Goal: Download file/media

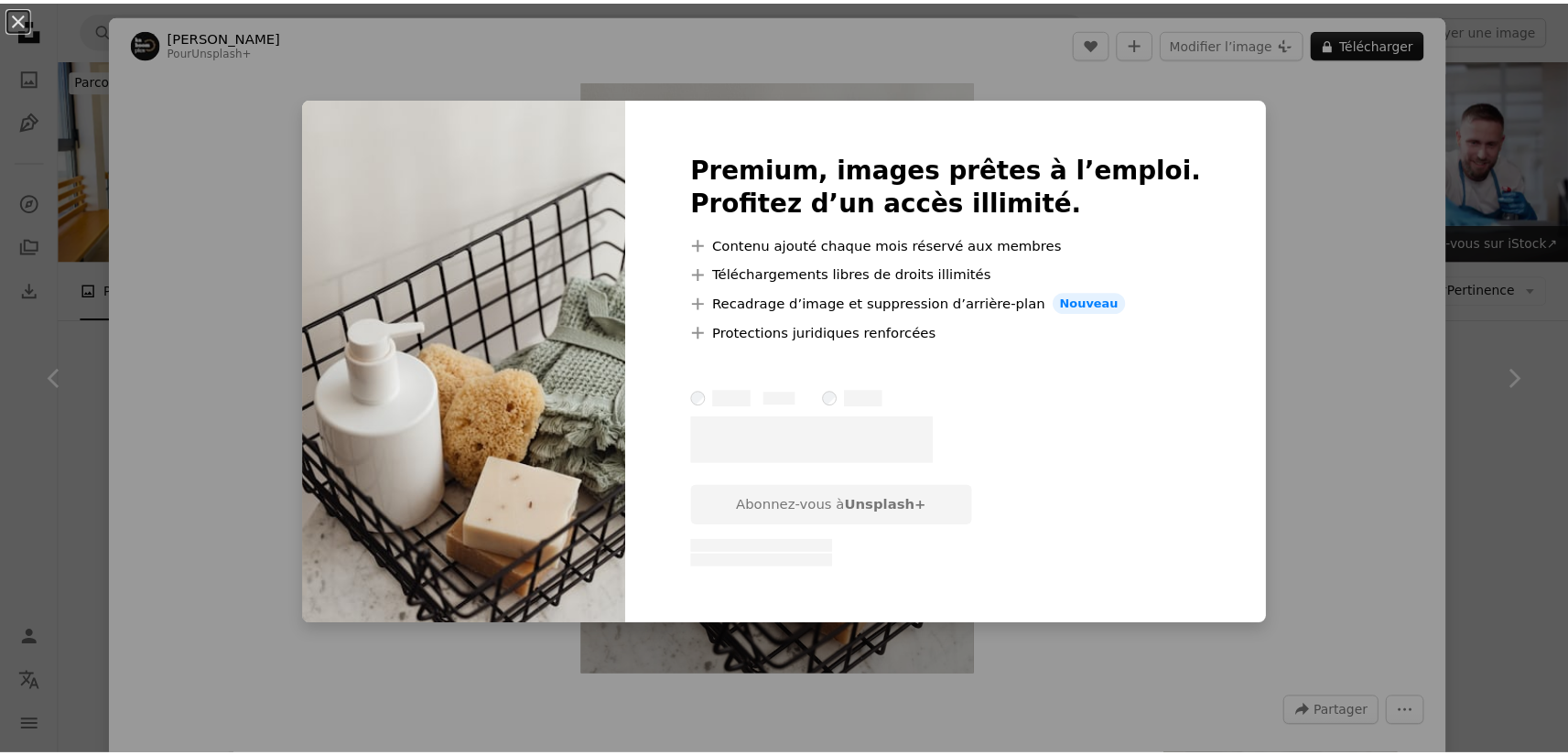
scroll to position [914, 0]
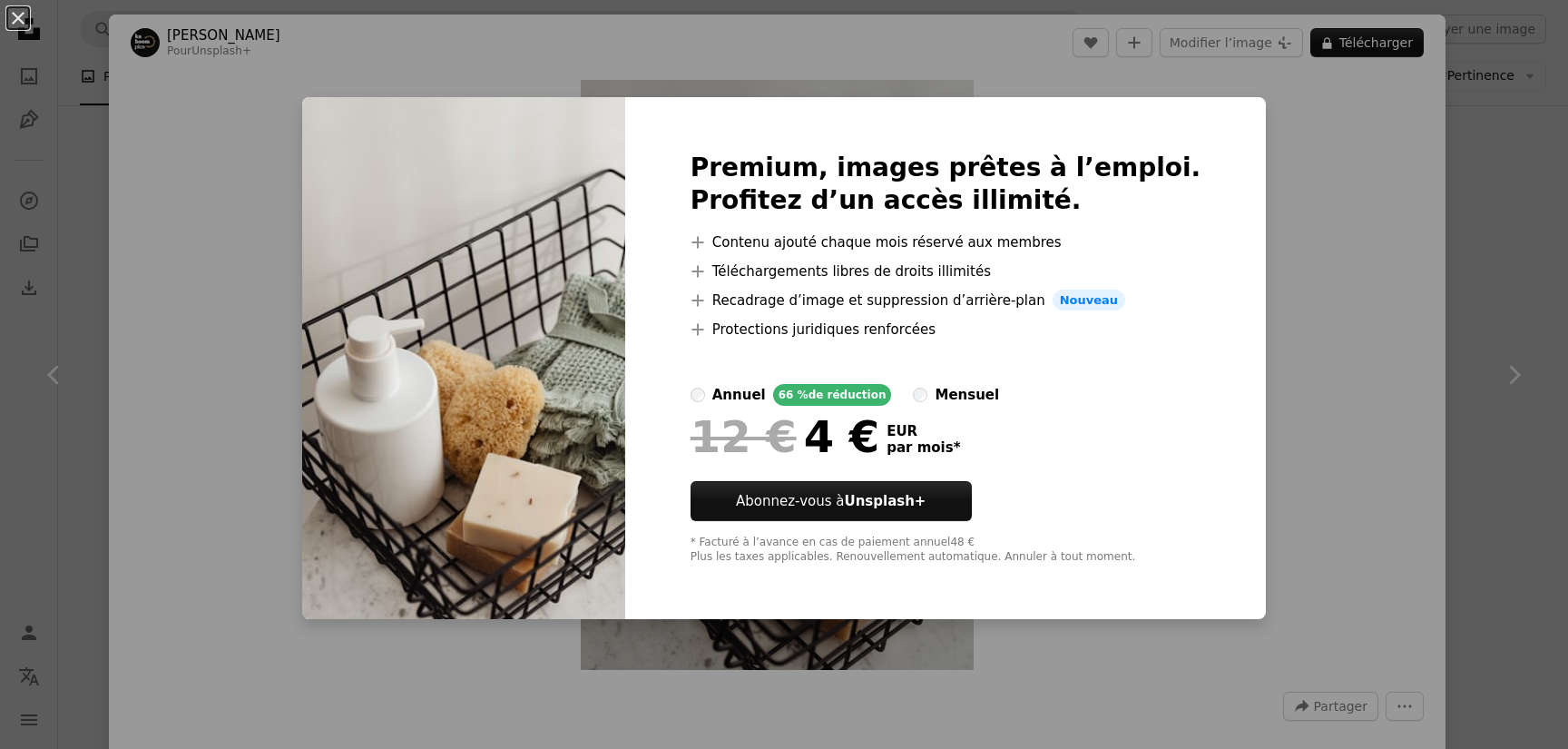
click at [1309, 190] on div "An X shape Premium, images prêtes à l’emploi. Profitez d’un accès illimité. A p…" at bounding box center [784, 374] width 1568 height 749
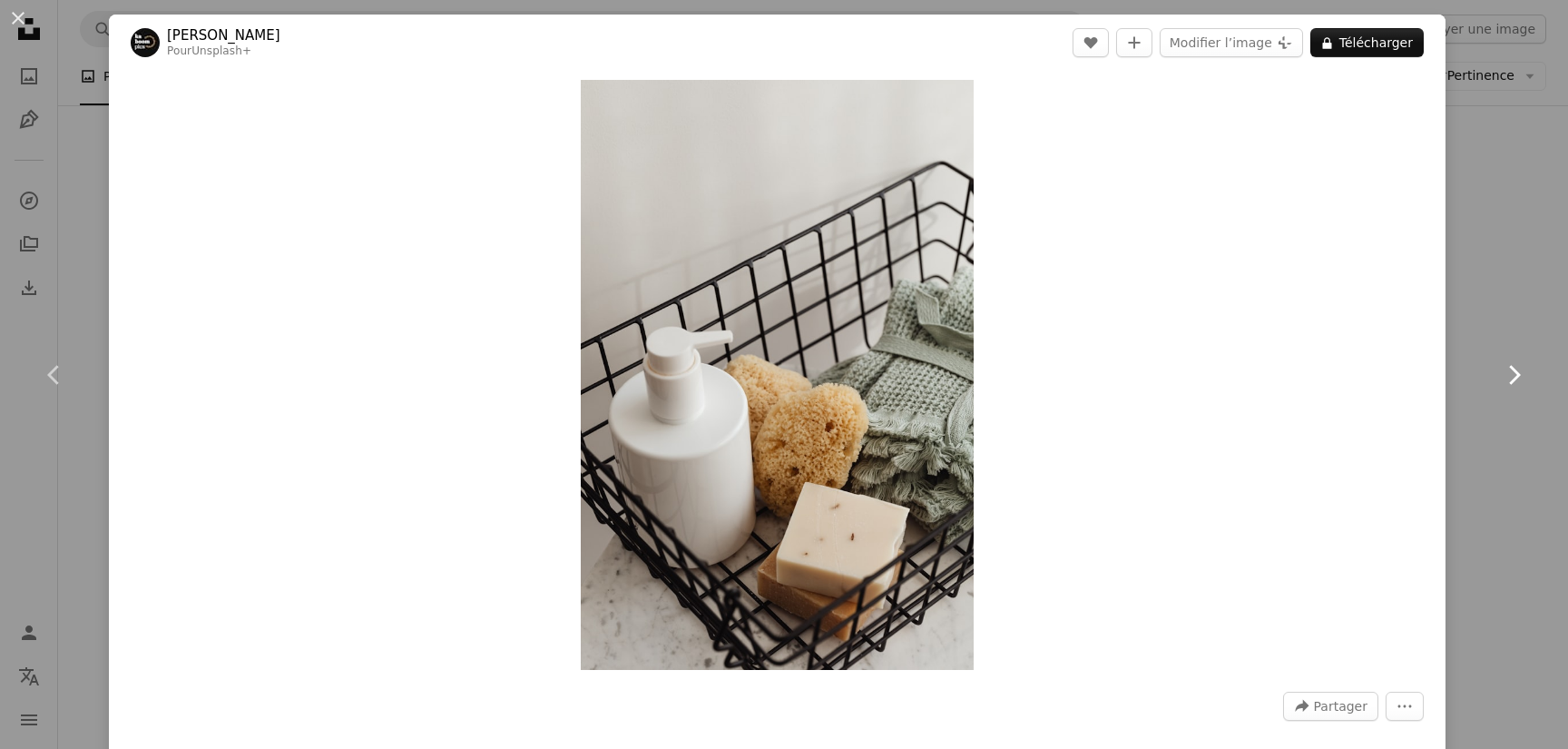
click at [1459, 293] on link "Chevron right" at bounding box center [1513, 374] width 109 height 174
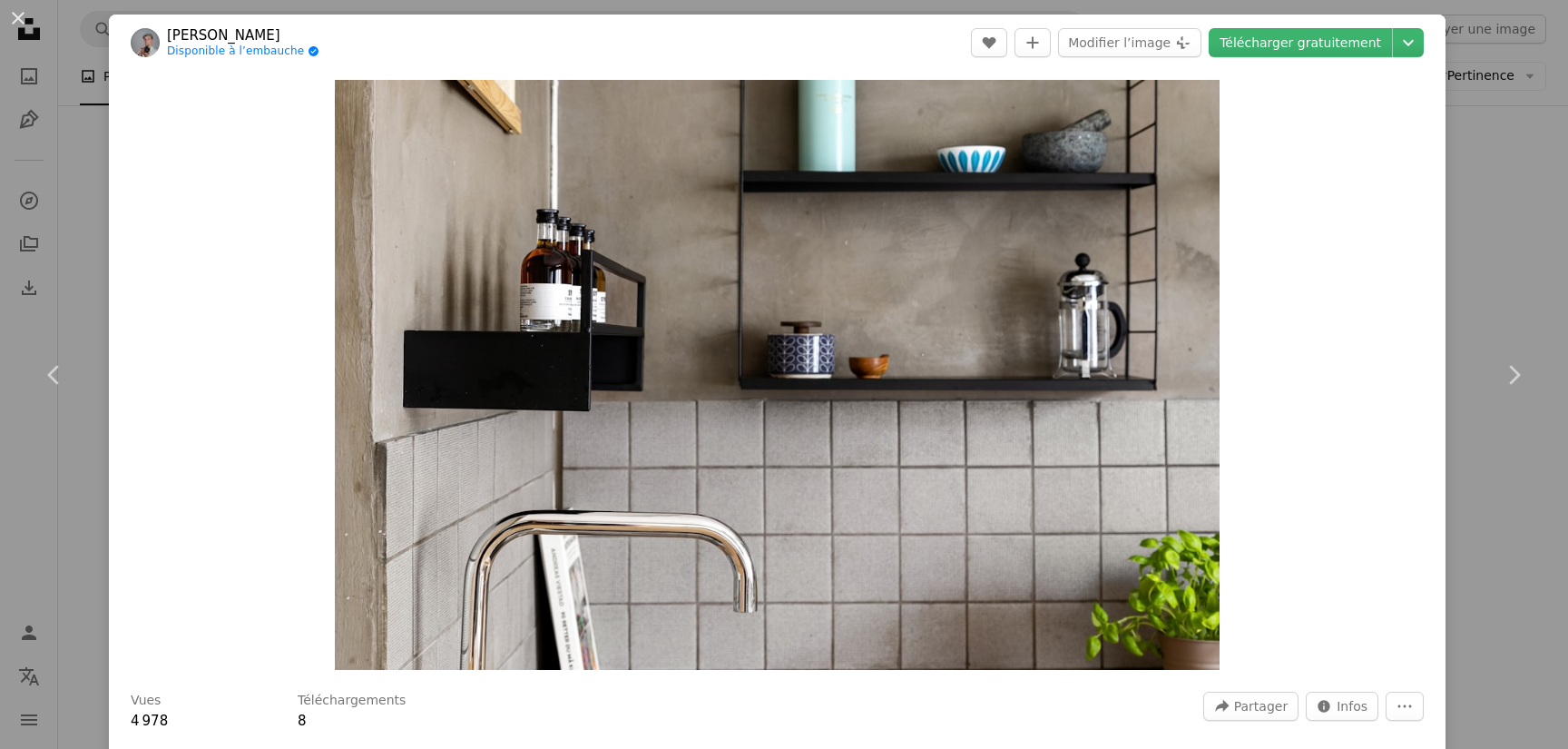
click at [12, 16] on button "An X shape" at bounding box center [18, 18] width 22 height 22
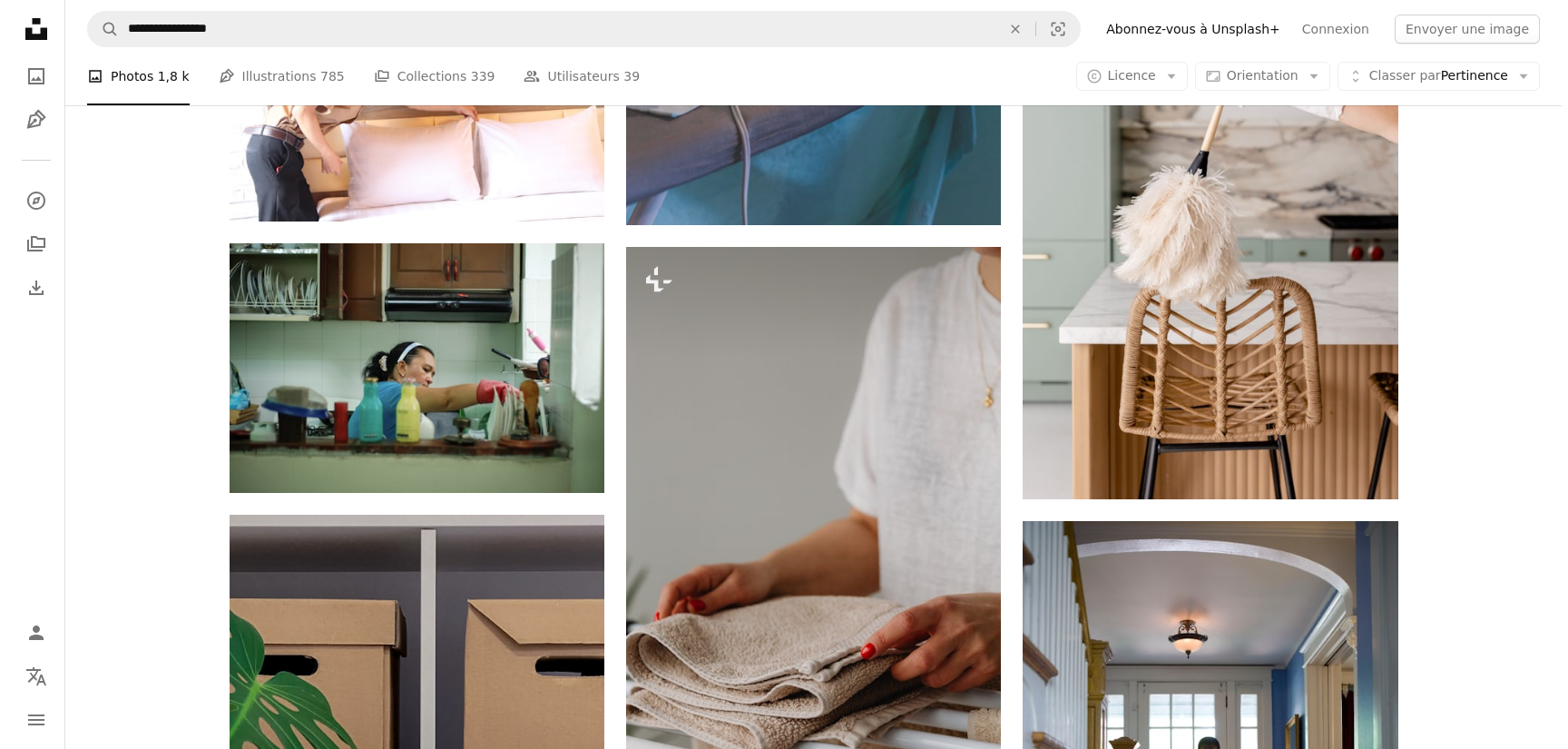
scroll to position [1055, 0]
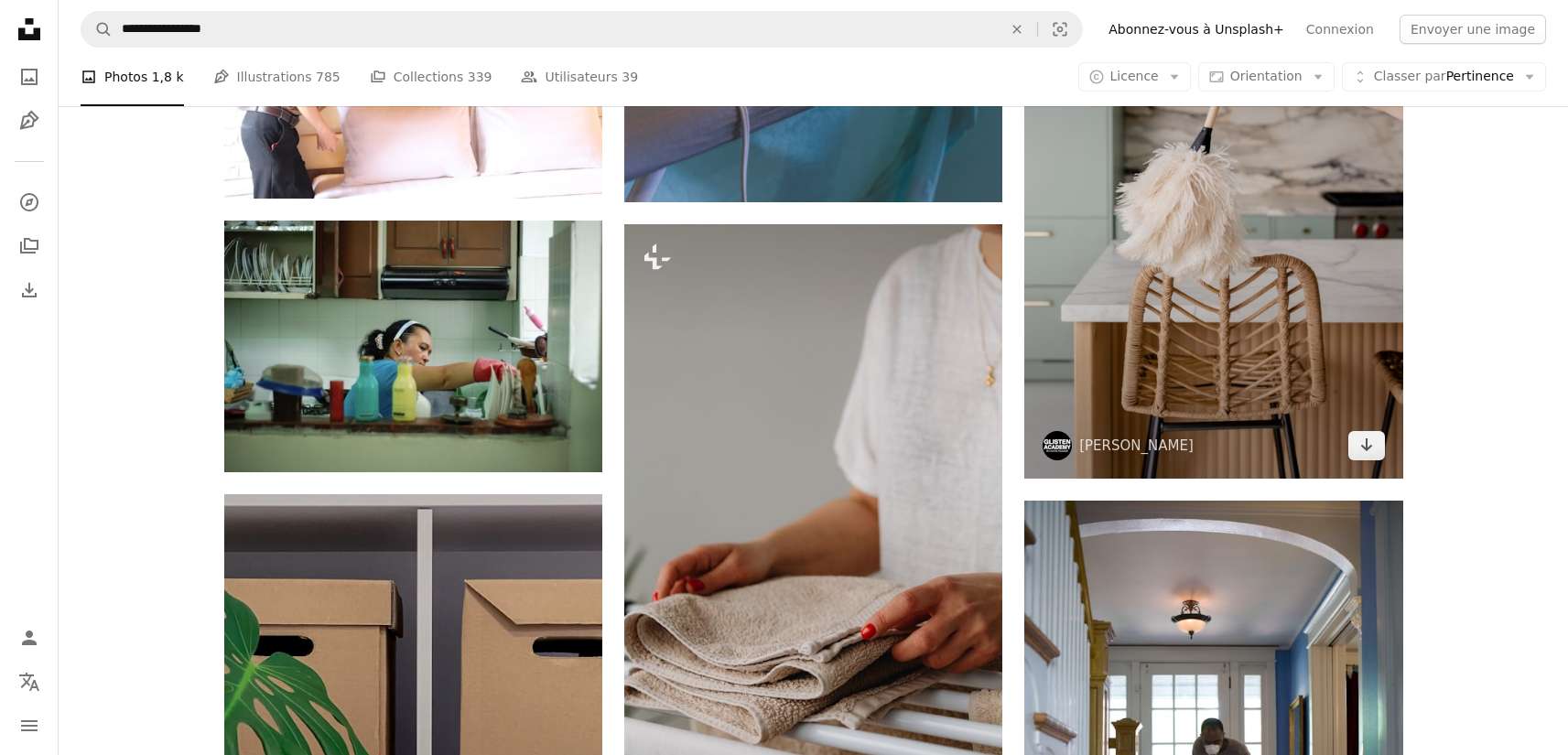
click at [1151, 264] on img at bounding box center [1213, 195] width 378 height 567
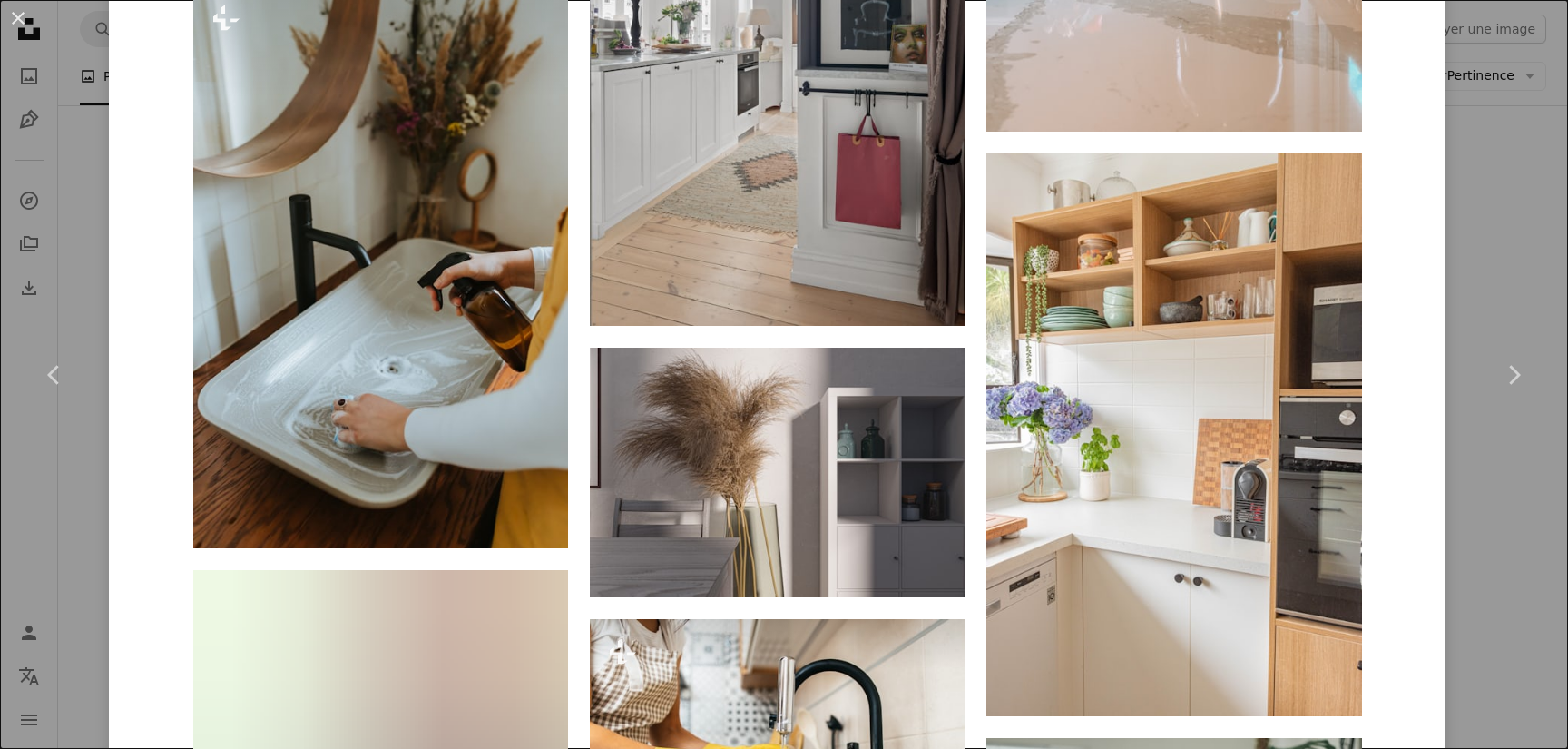
scroll to position [10895, 0]
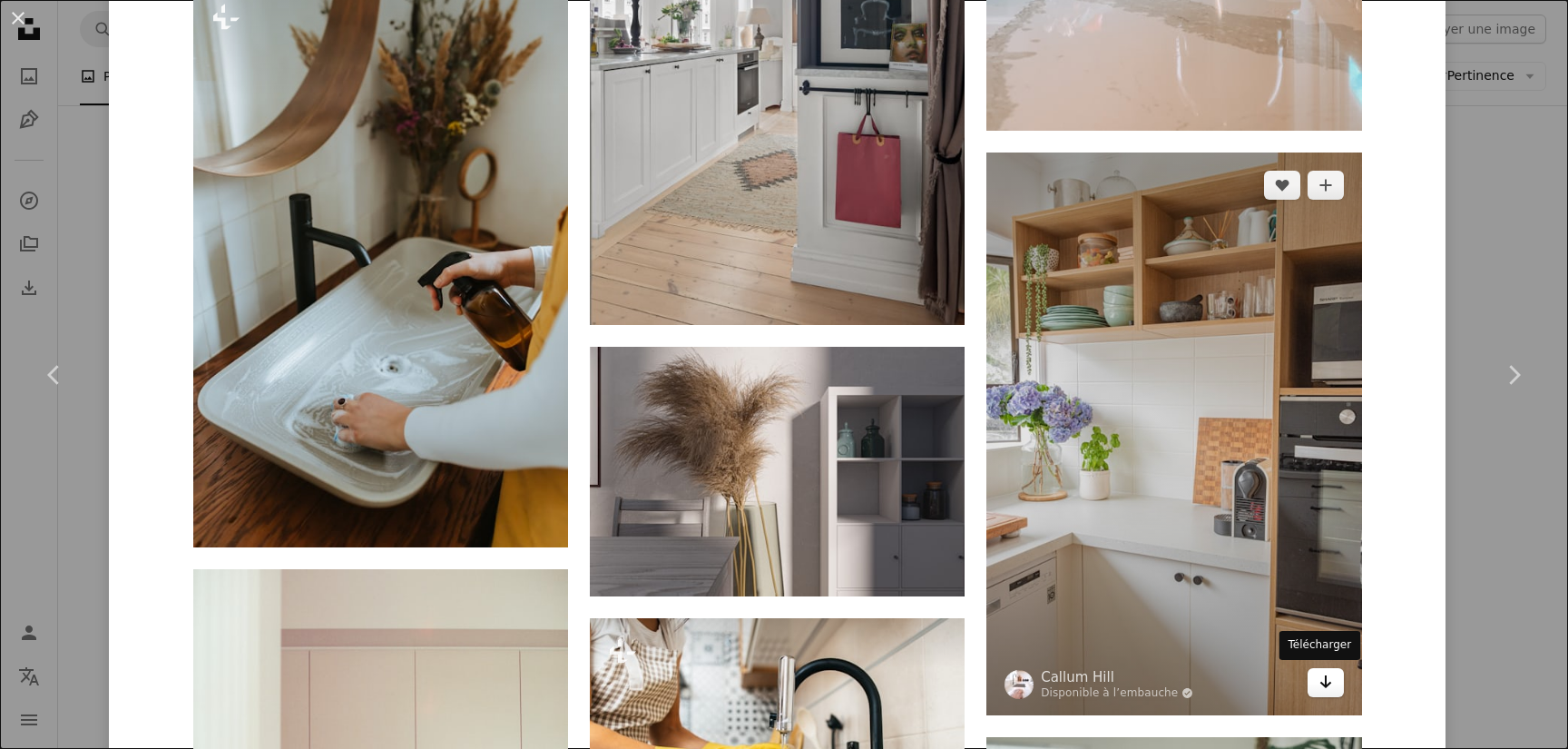
click at [1326, 682] on link "Arrow pointing down" at bounding box center [1326, 682] width 37 height 29
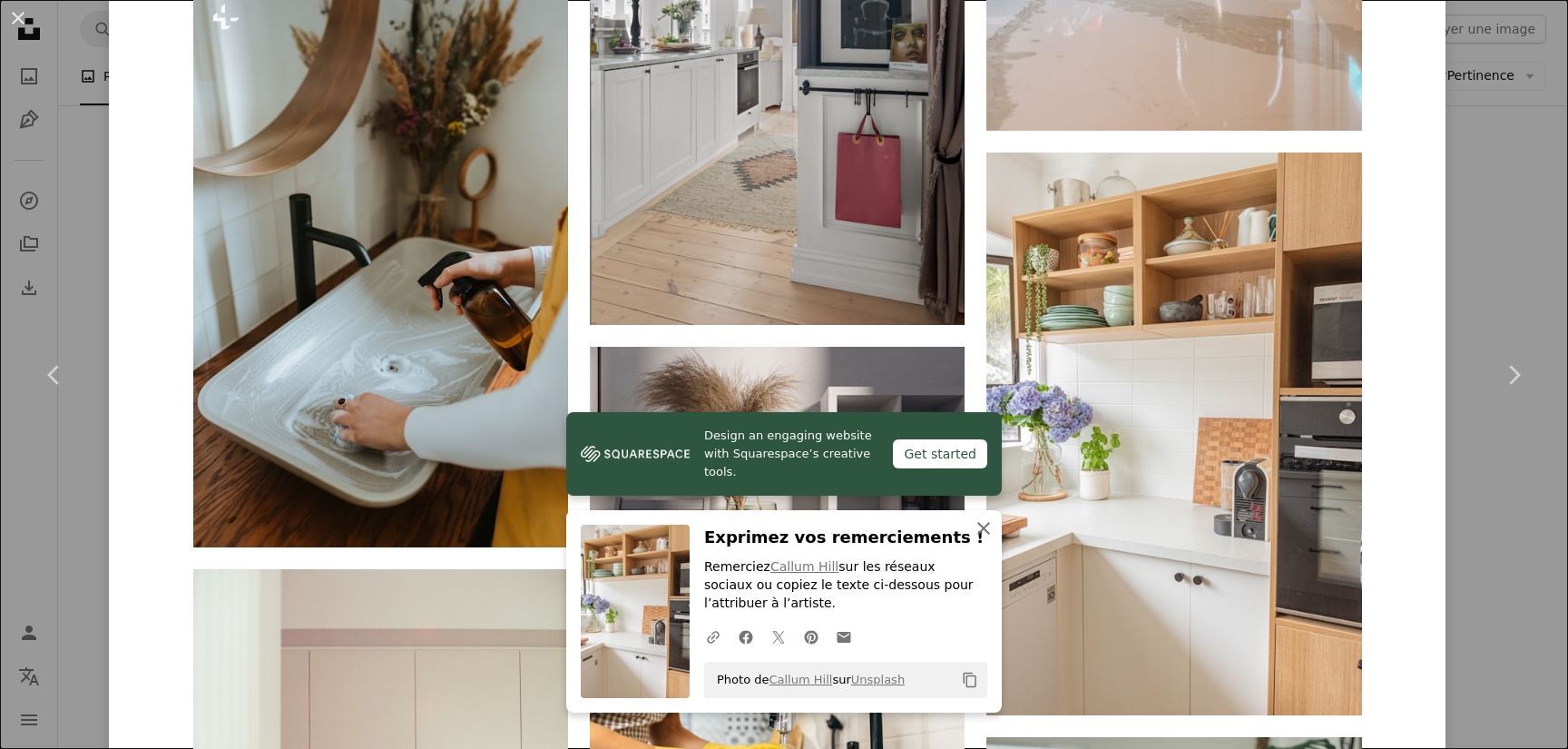
click at [986, 536] on icon "An X shape" at bounding box center [984, 528] width 22 height 22
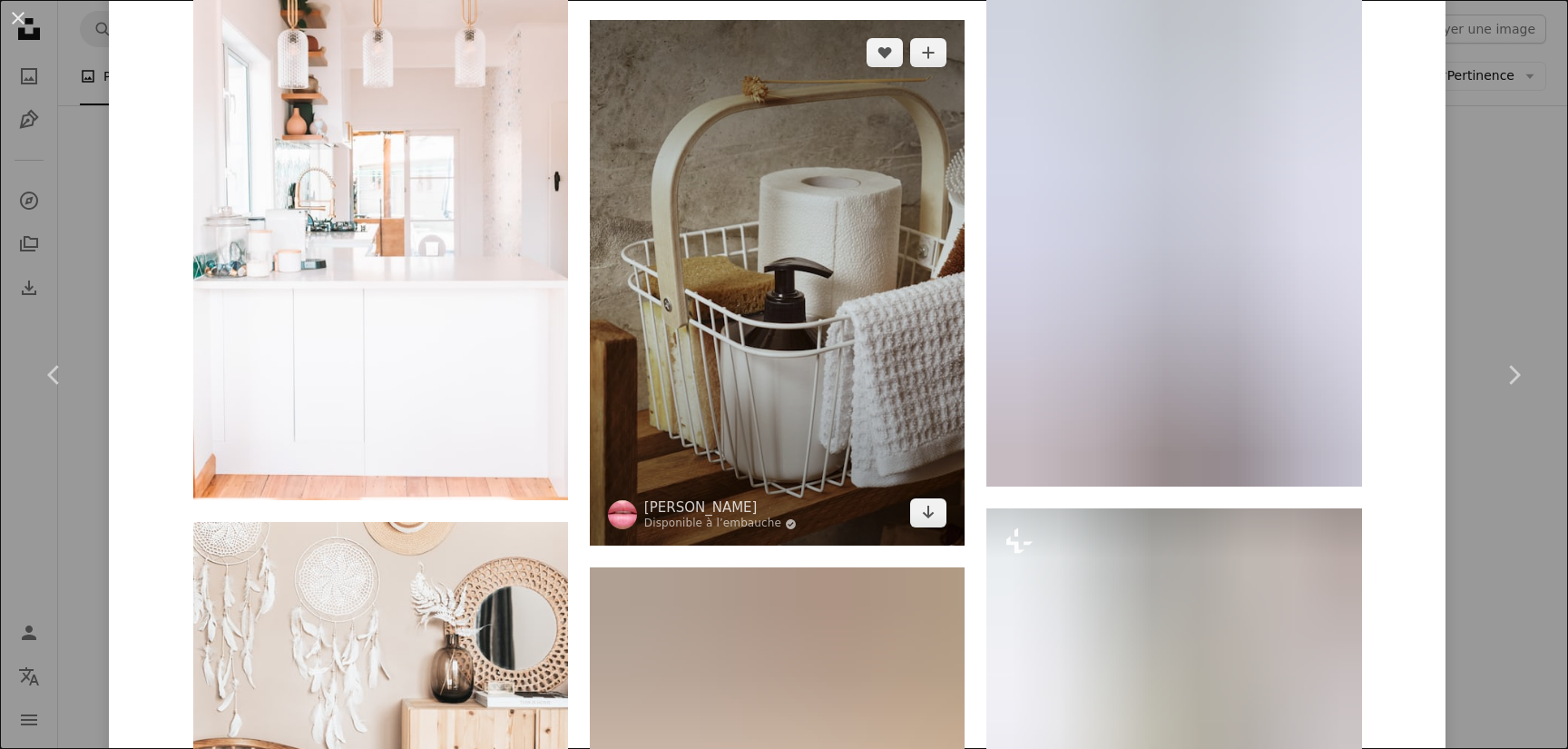
scroll to position [13600, 0]
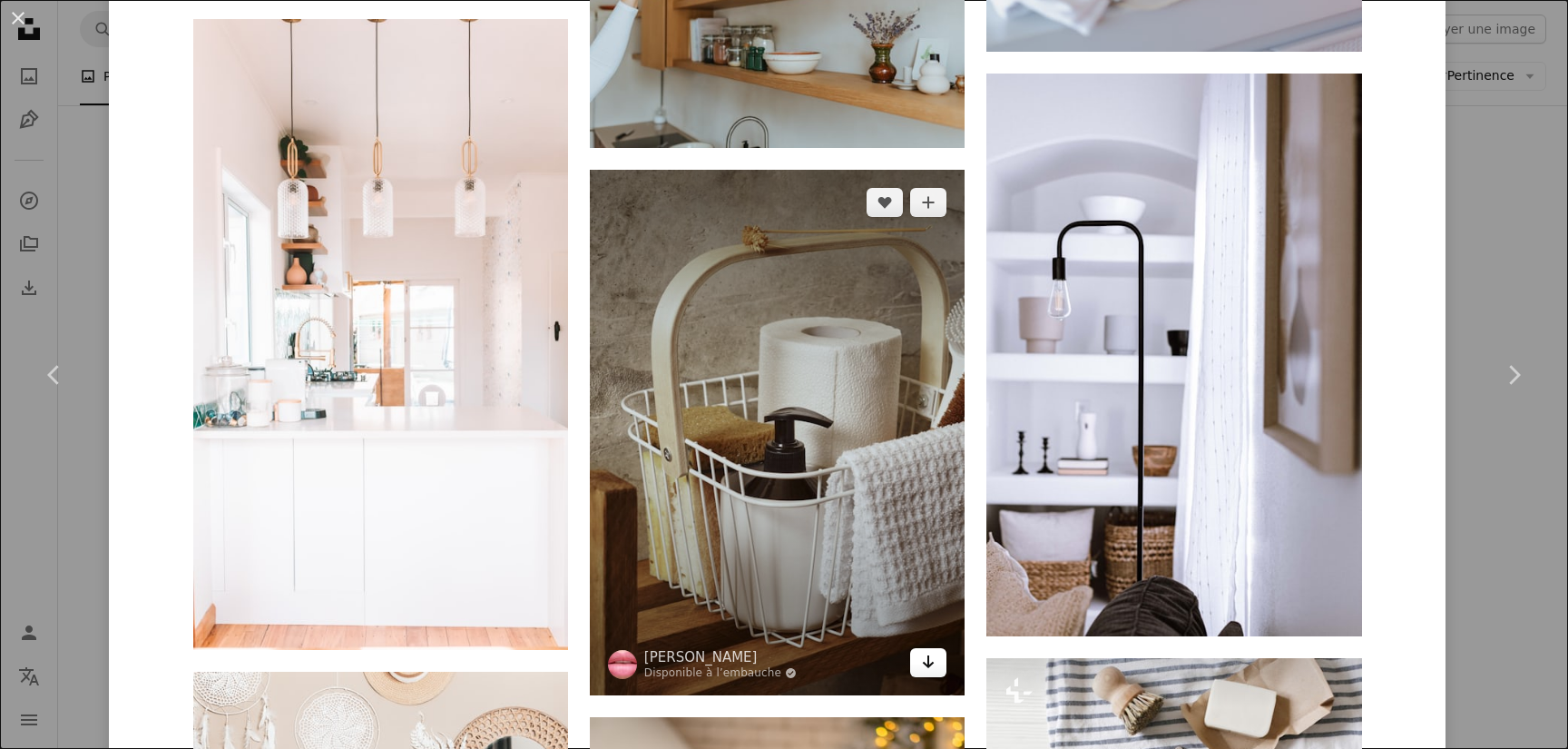
click at [921, 667] on icon "Arrow pointing down" at bounding box center [929, 662] width 15 height 22
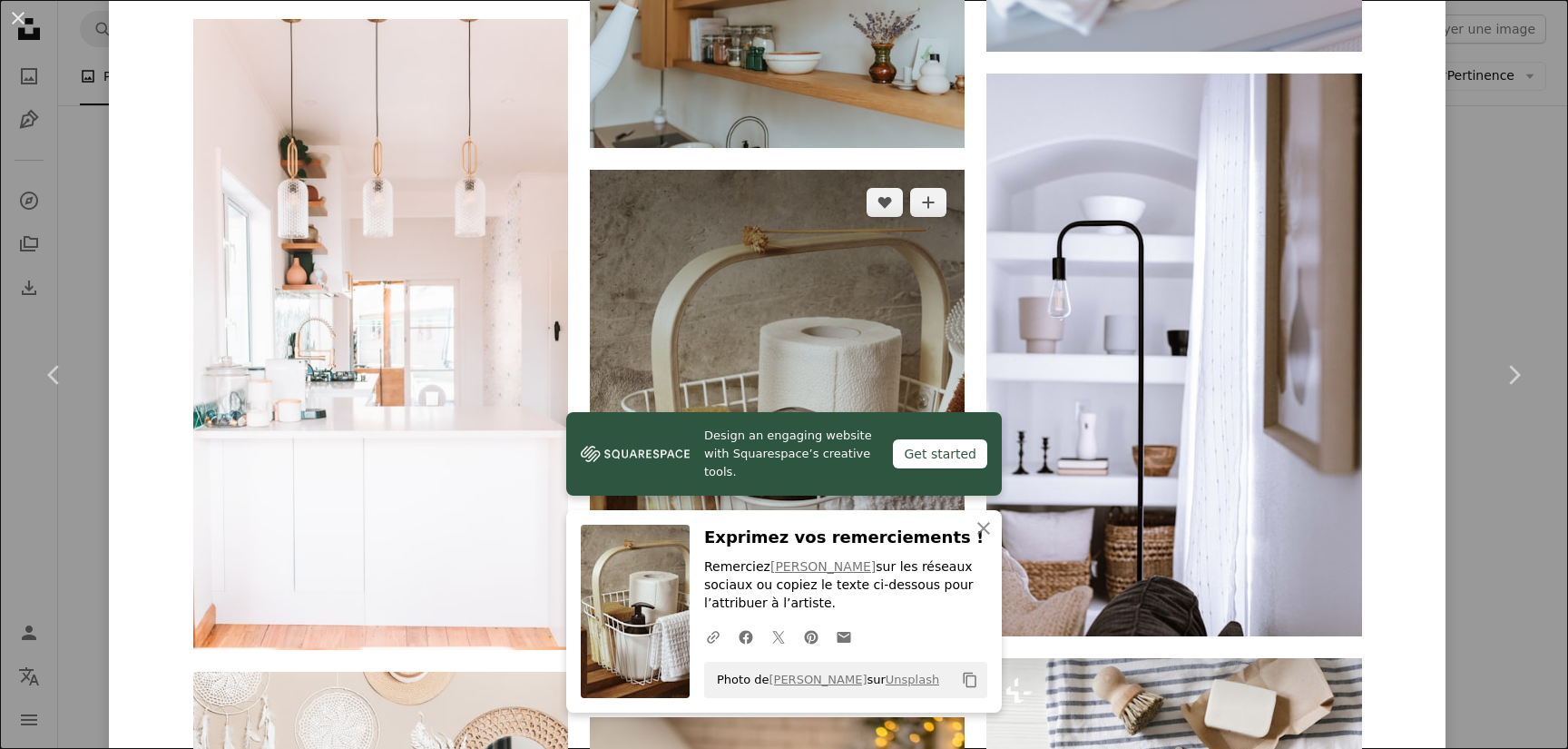
click at [834, 324] on img at bounding box center [777, 432] width 374 height 525
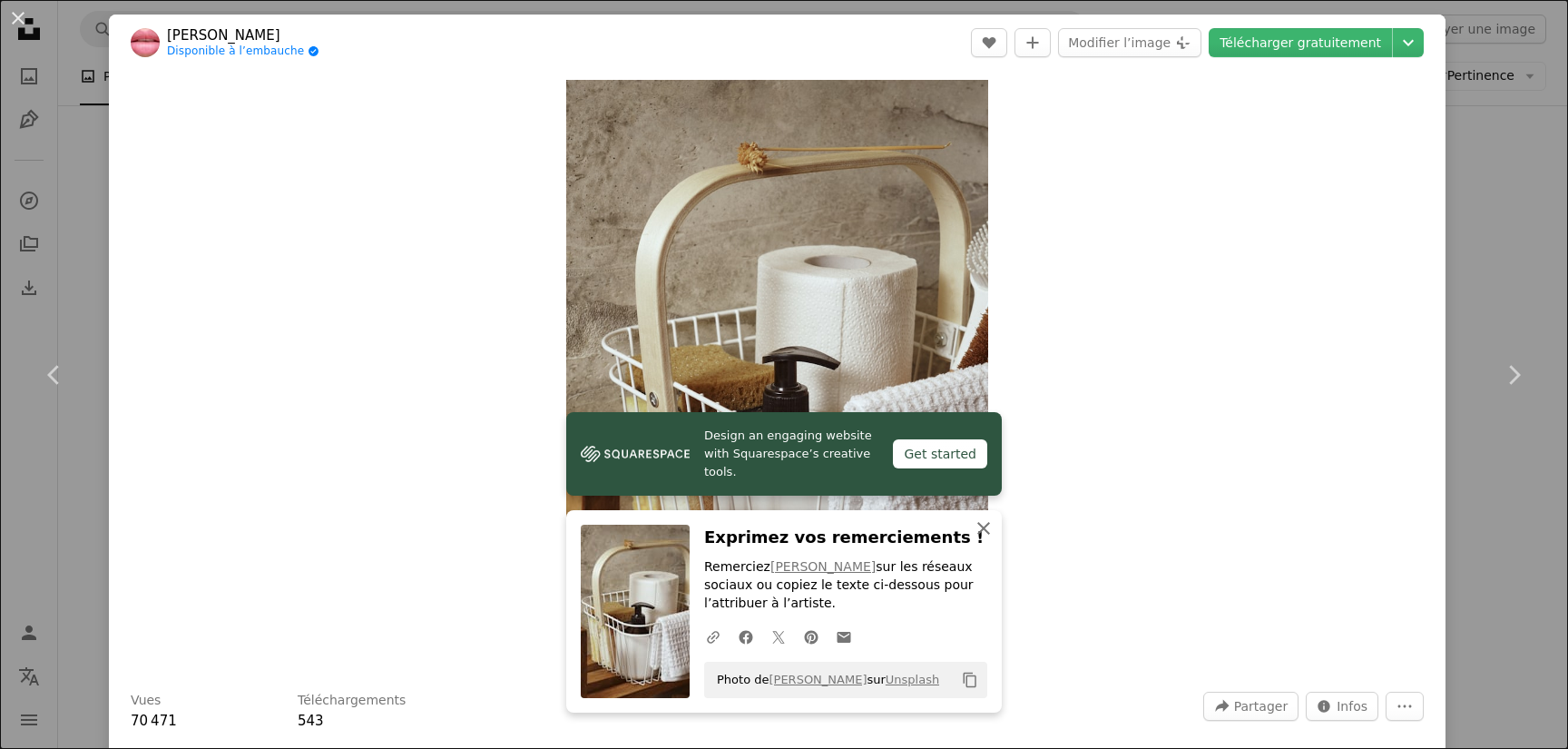
click at [985, 526] on icon "An X shape" at bounding box center [984, 528] width 22 height 22
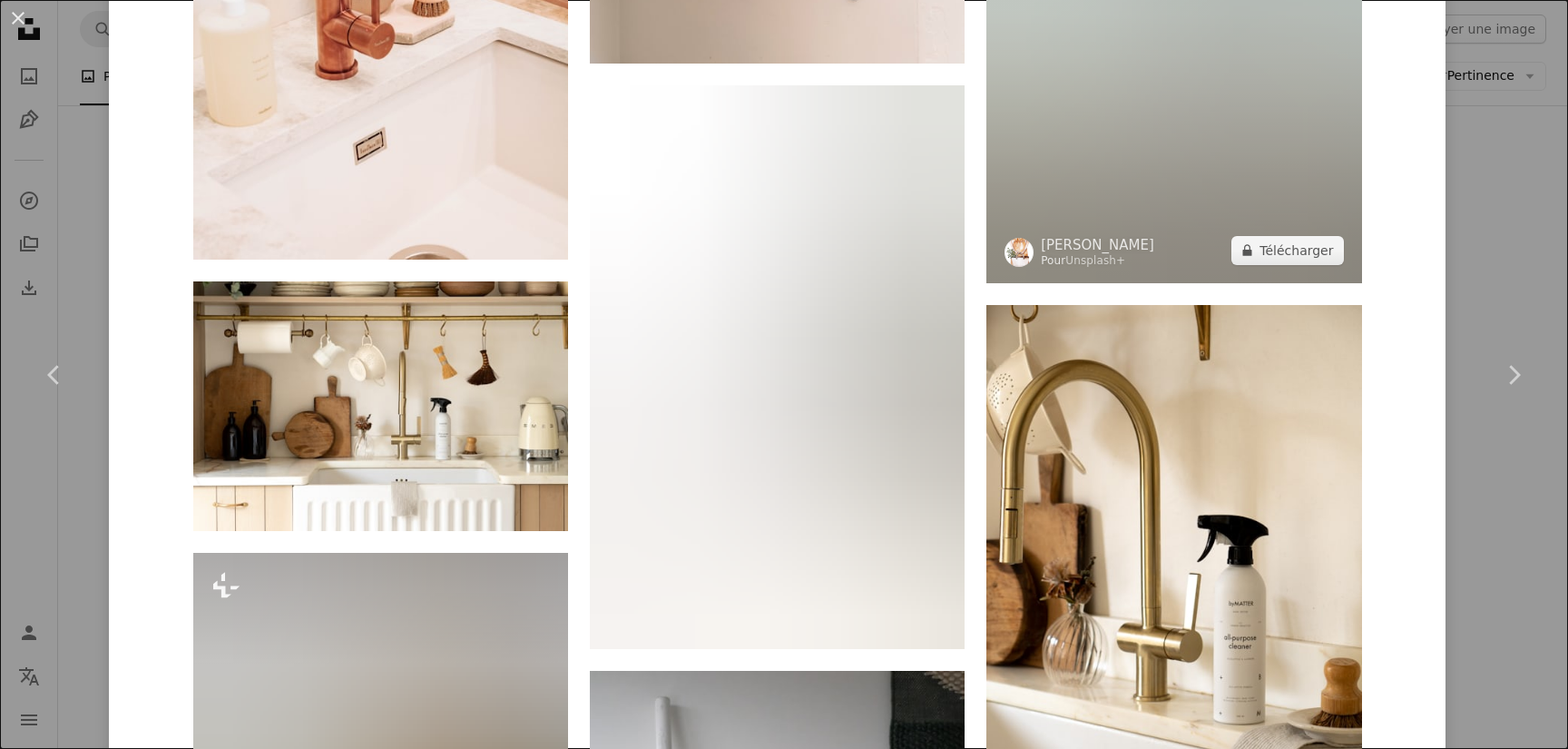
scroll to position [3691, 0]
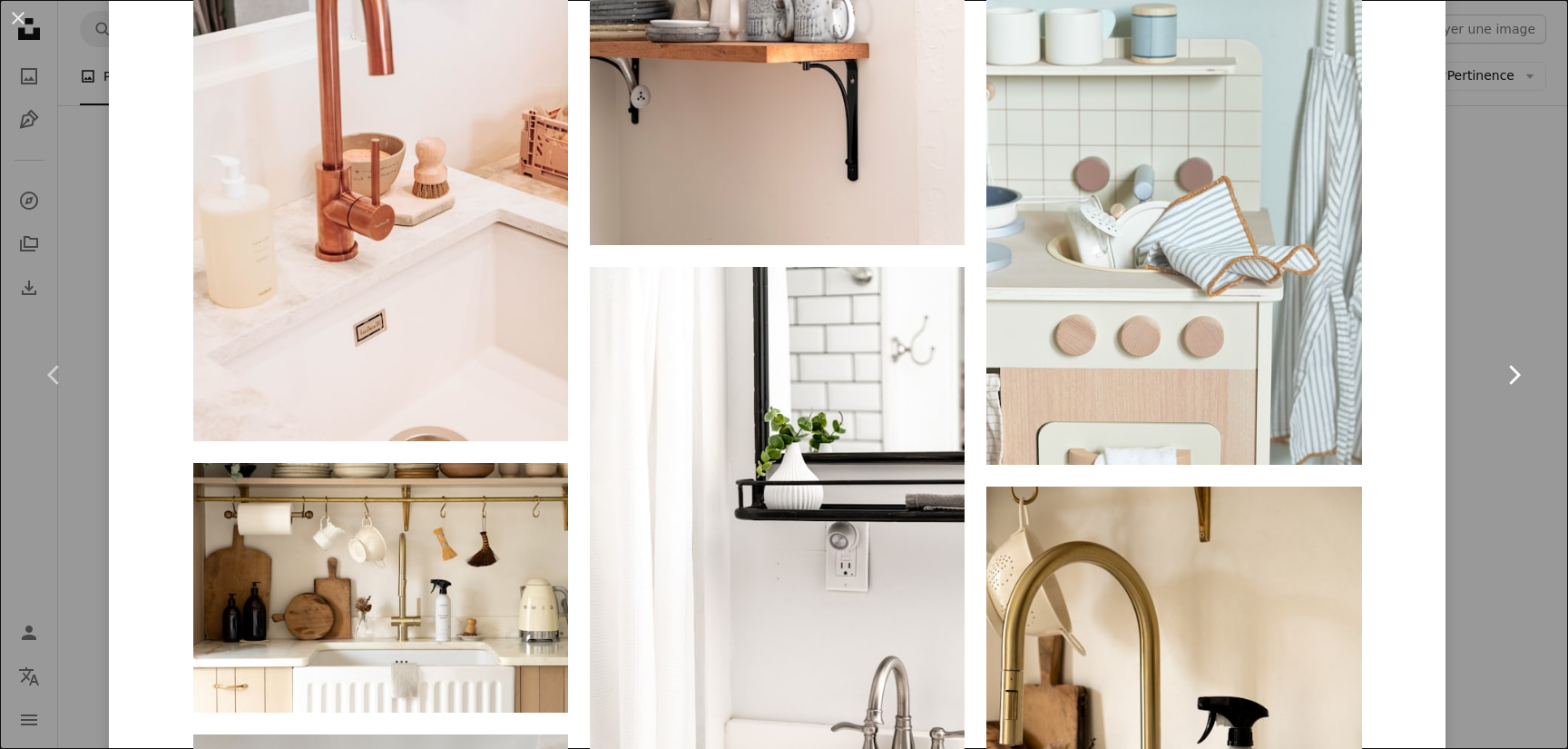
click at [1500, 431] on link "Chevron right" at bounding box center [1513, 374] width 109 height 174
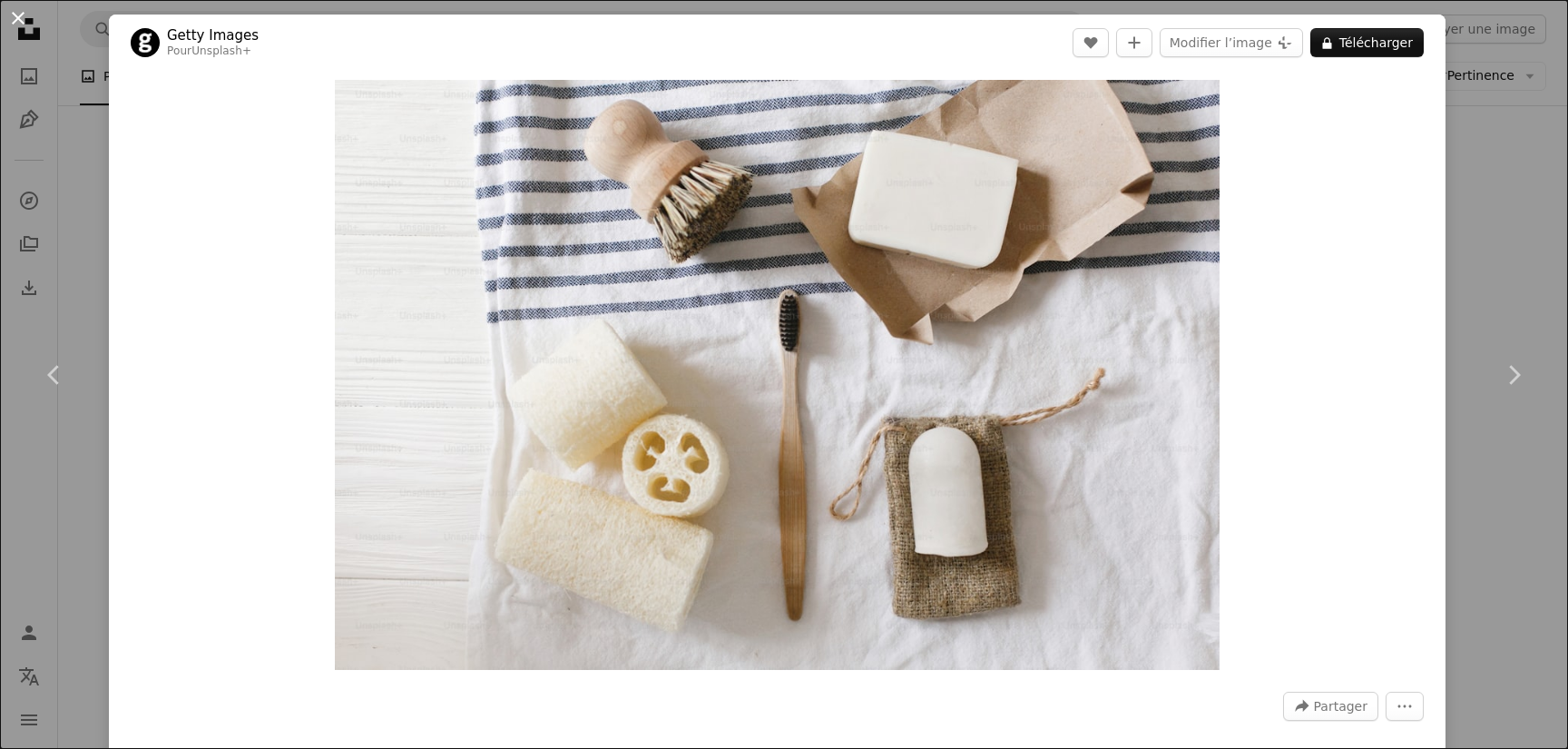
click at [15, 10] on button "An X shape" at bounding box center [18, 18] width 22 height 22
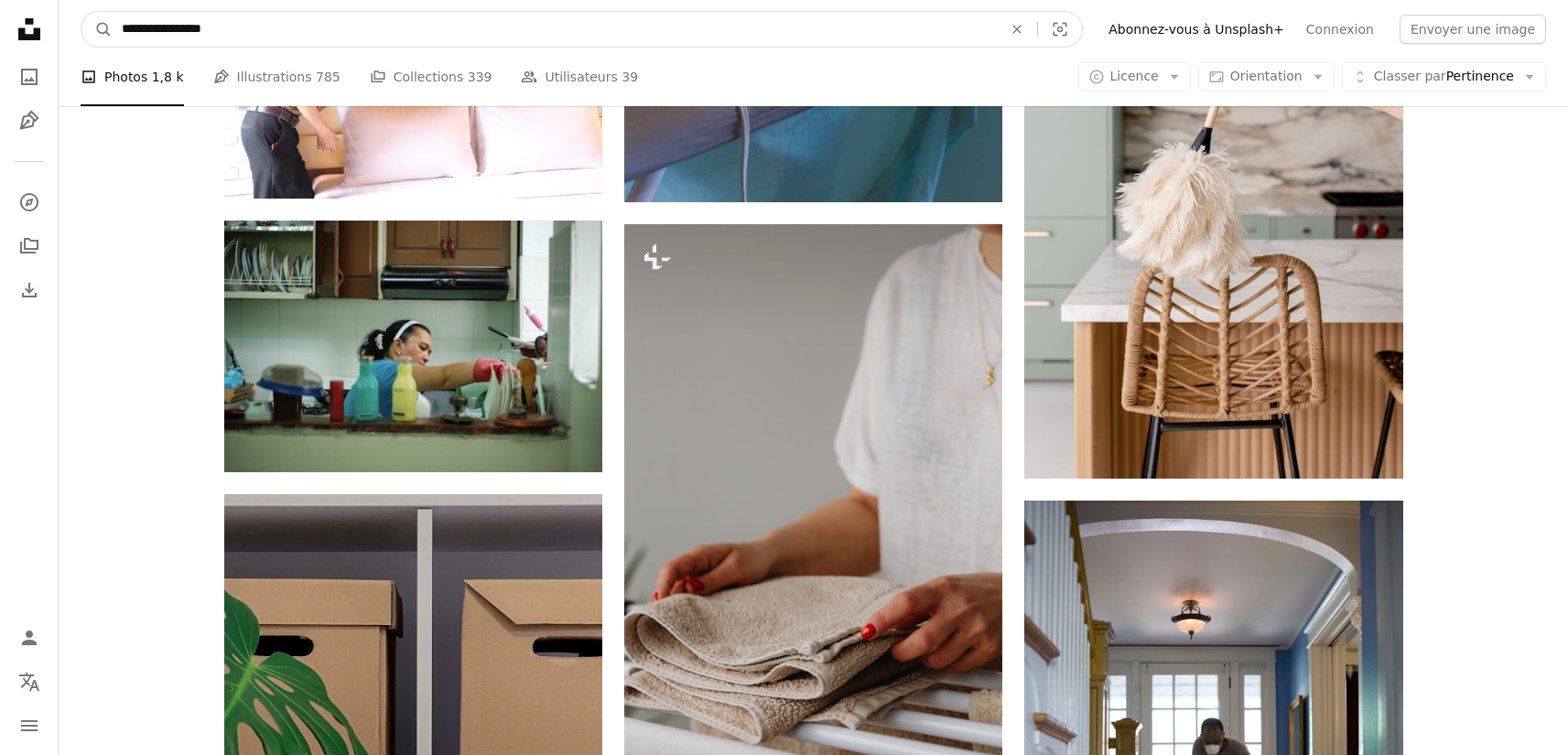
drag, startPoint x: 398, startPoint y: 19, endPoint x: 166, endPoint y: 19, distance: 232.0
click at [166, 19] on input "**********" at bounding box center [555, 29] width 884 height 35
drag, startPoint x: 321, startPoint y: 29, endPoint x: -89, endPoint y: 15, distance: 410.2
type input "**********"
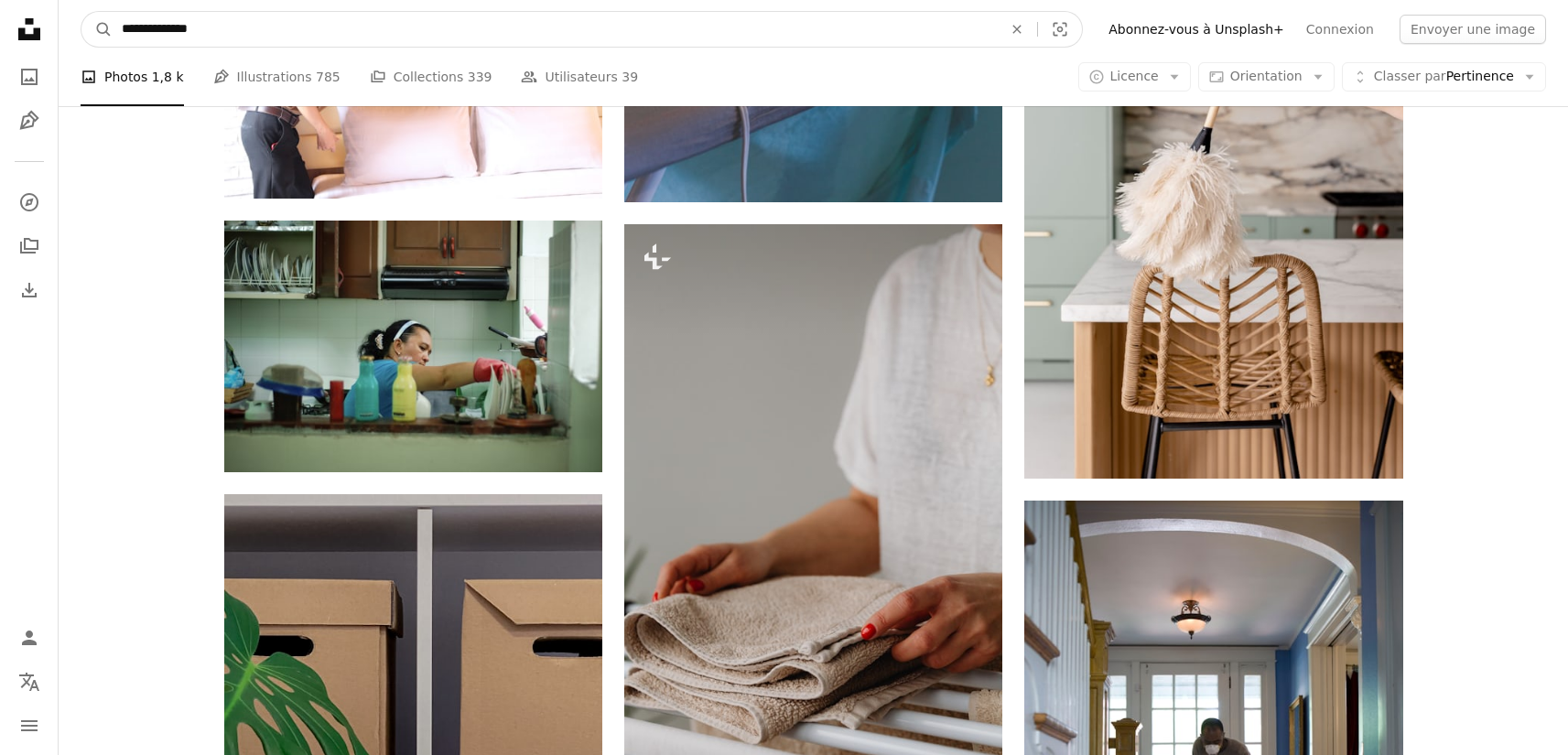
click button "A magnifying glass" at bounding box center [97, 29] width 31 height 35
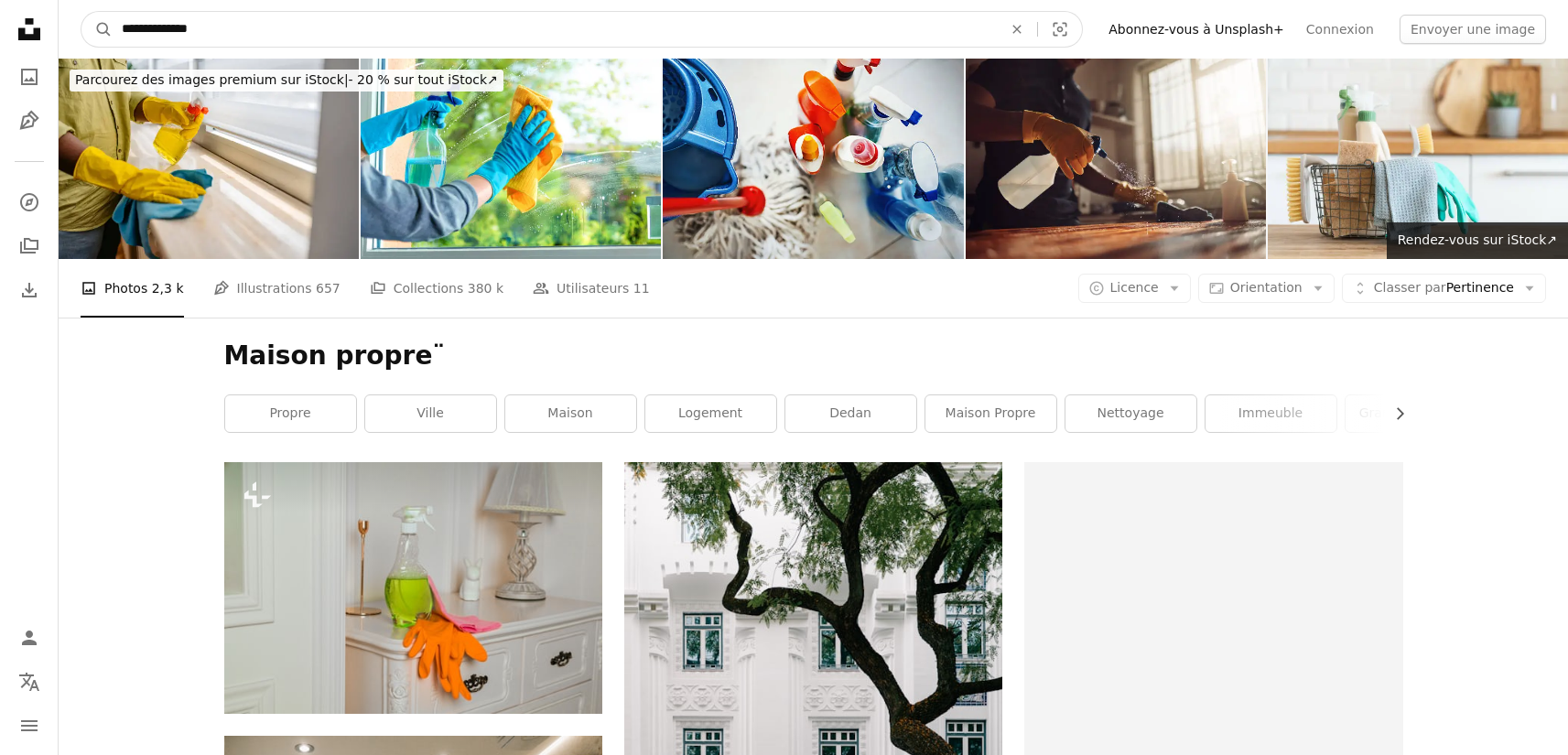
drag, startPoint x: 276, startPoint y: 26, endPoint x: 289, endPoint y: 26, distance: 13.0
click at [276, 25] on input "**********" at bounding box center [555, 29] width 884 height 35
type input "**********"
click at [81, 12] on button "A magnifying glass" at bounding box center [97, 29] width 31 height 35
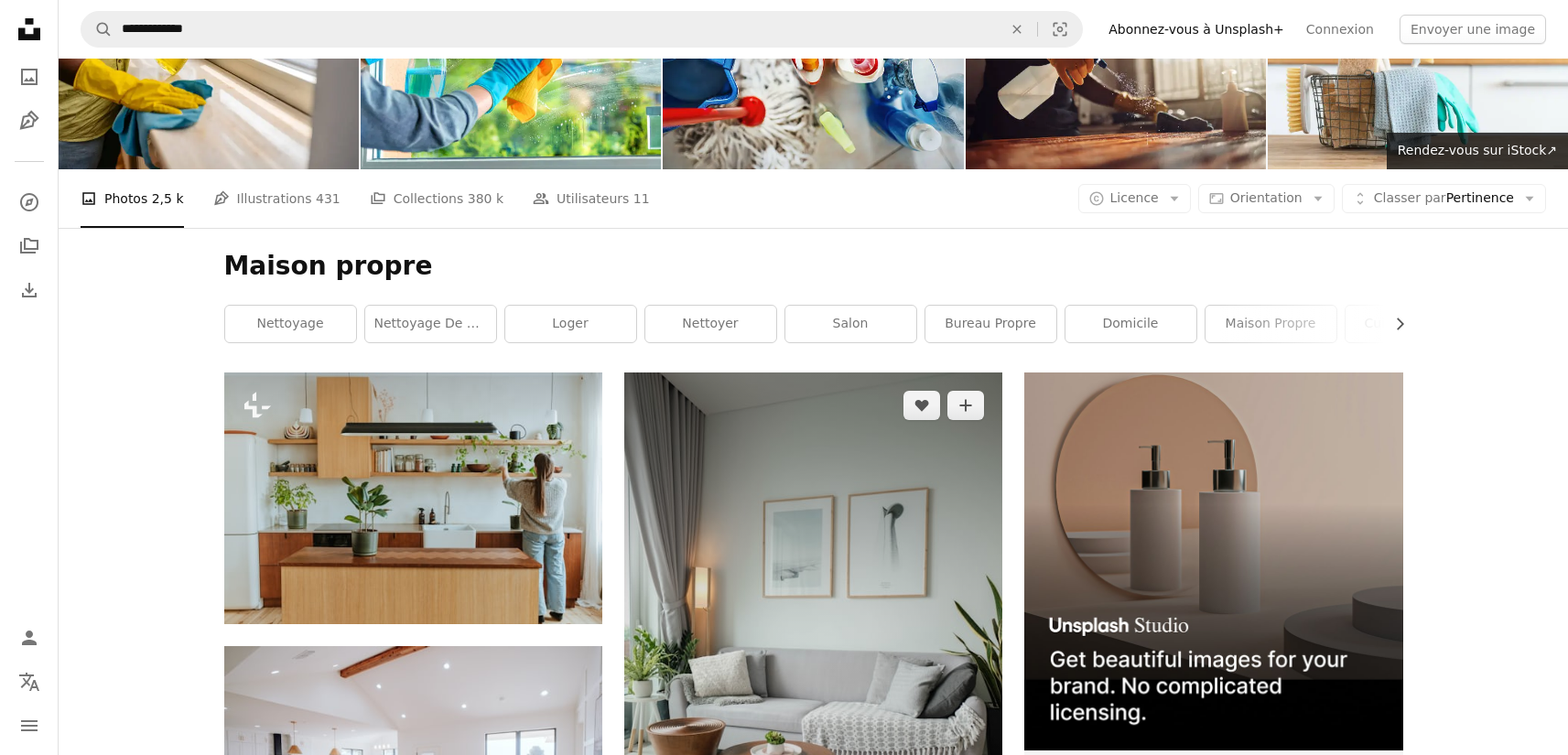
scroll to position [360, 0]
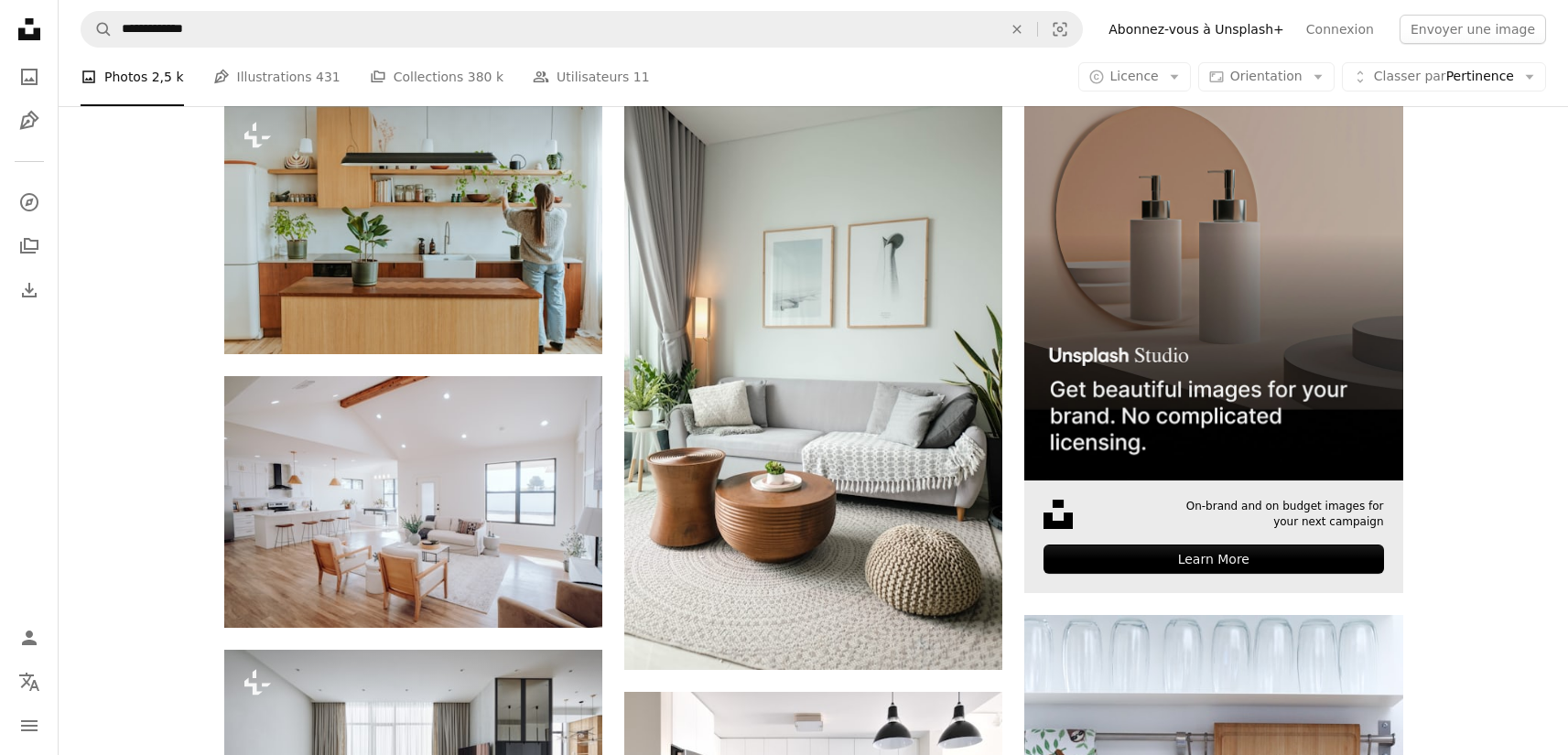
click at [1207, 270] on img at bounding box center [1213, 291] width 378 height 378
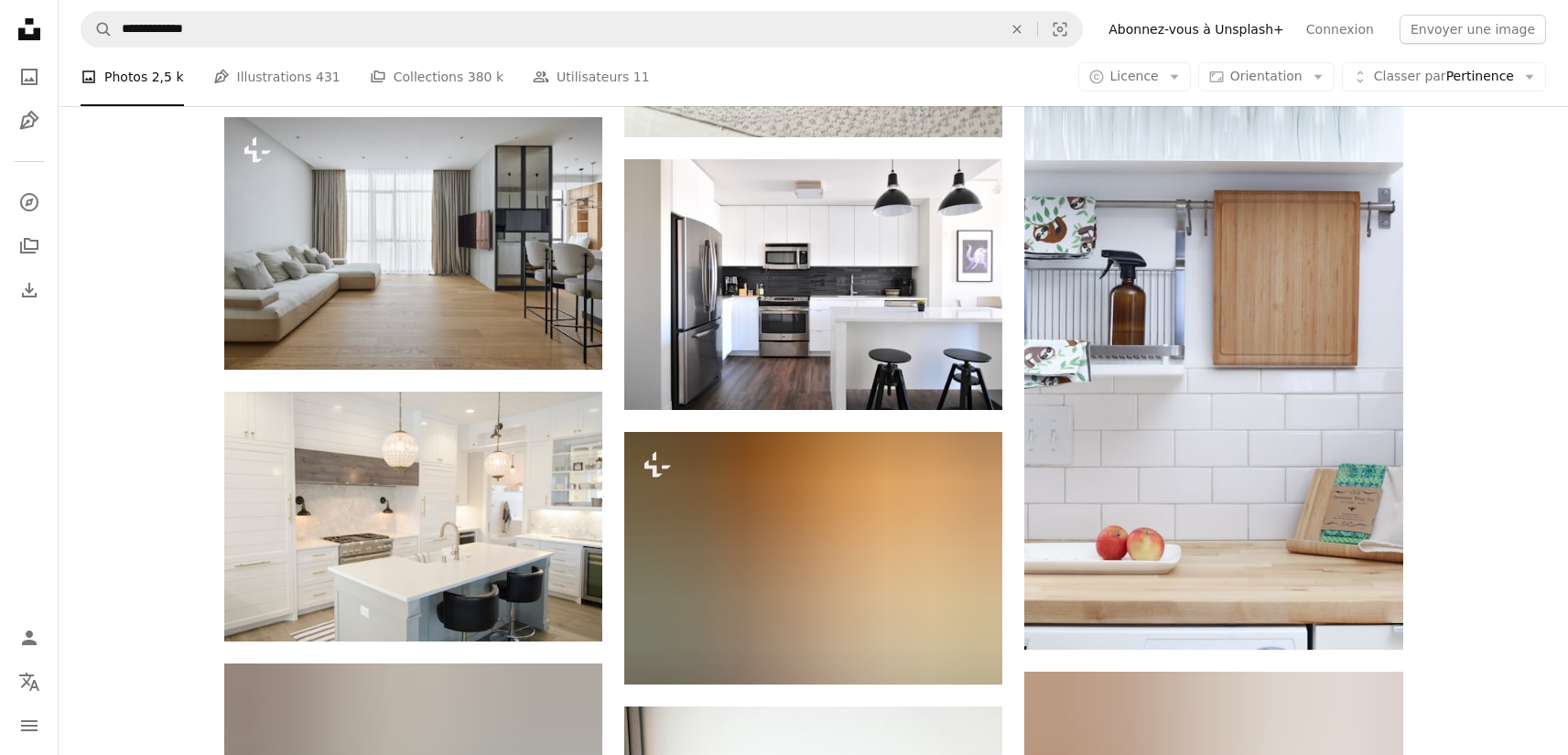
scroll to position [1119, 0]
